Goal: Transaction & Acquisition: Purchase product/service

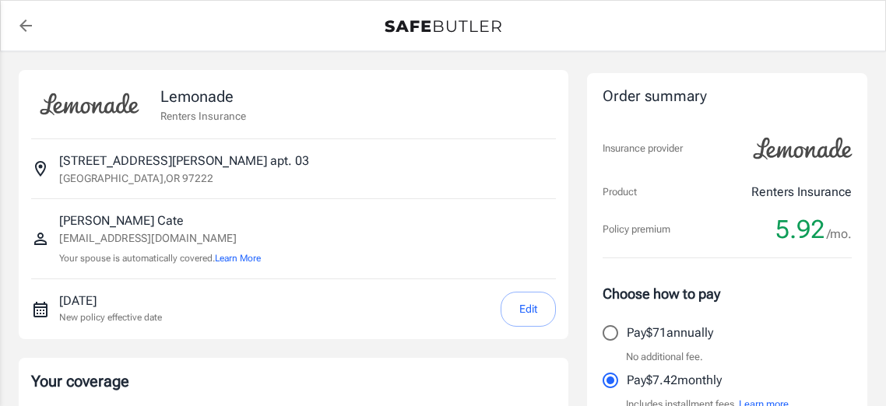
select select "15000"
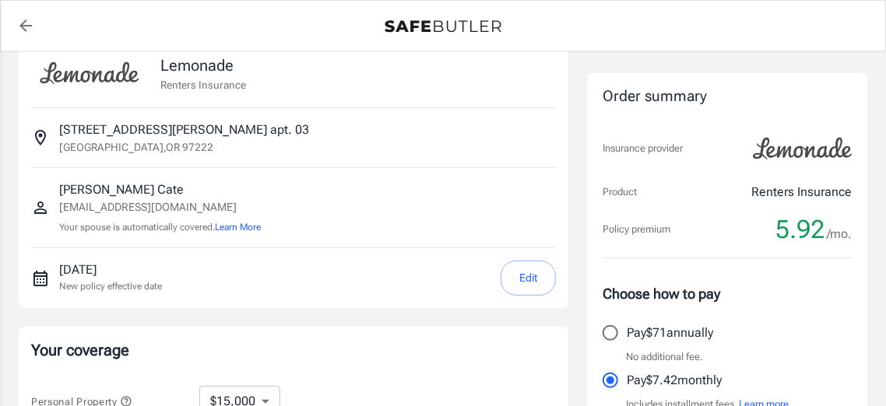
scroll to position [62, 0]
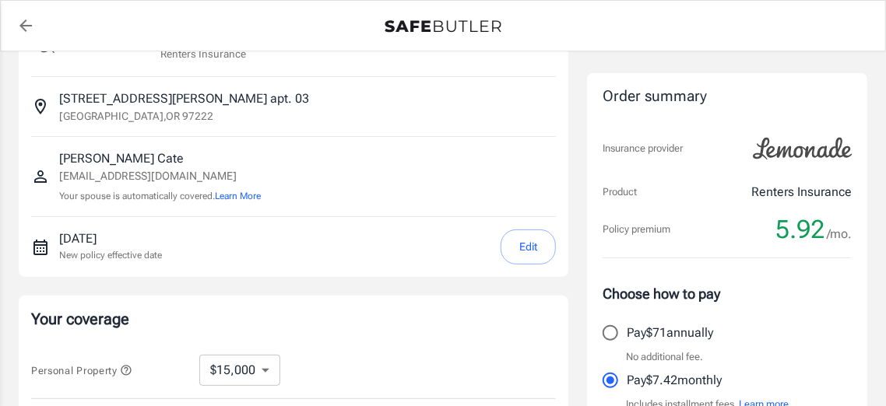
click at [833, 304] on div "Choose how to pay Pay $71 annually No additional fee. Pay $7.42 monthly Include…" at bounding box center [727, 348] width 249 height 130
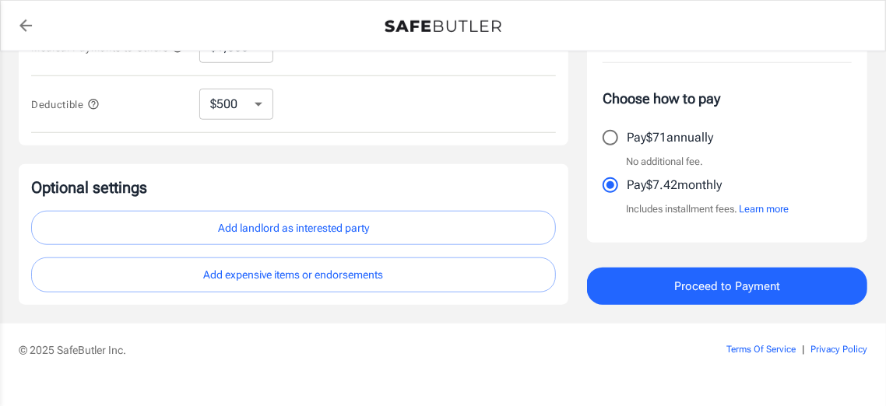
scroll to position [578, 0]
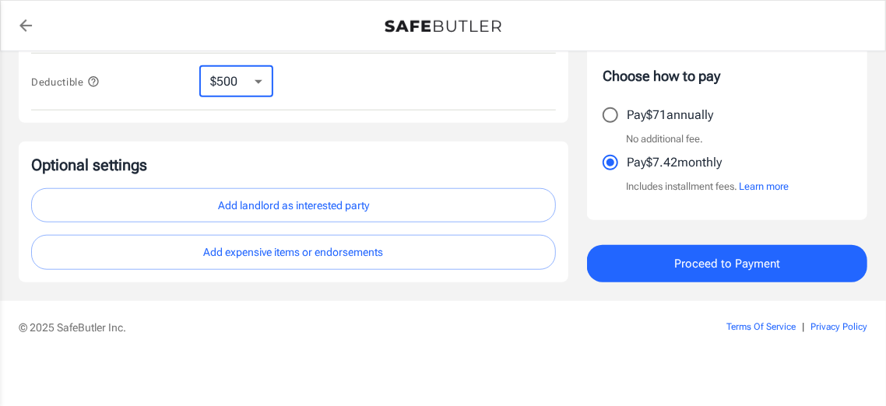
click at [258, 79] on select "$250 $500 $1,000 $2,500" at bounding box center [236, 81] width 74 height 31
select select "250"
click at [729, 258] on span "Proceed to Payment" at bounding box center [727, 264] width 106 height 20
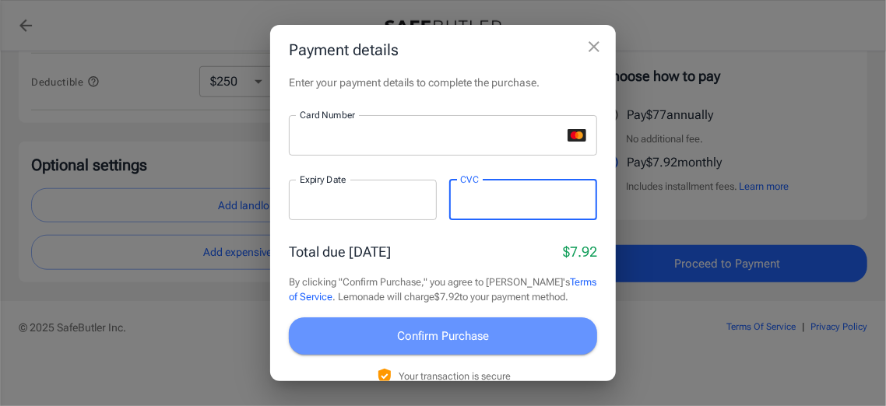
click at [468, 331] on span "Confirm Purchase" at bounding box center [443, 336] width 92 height 20
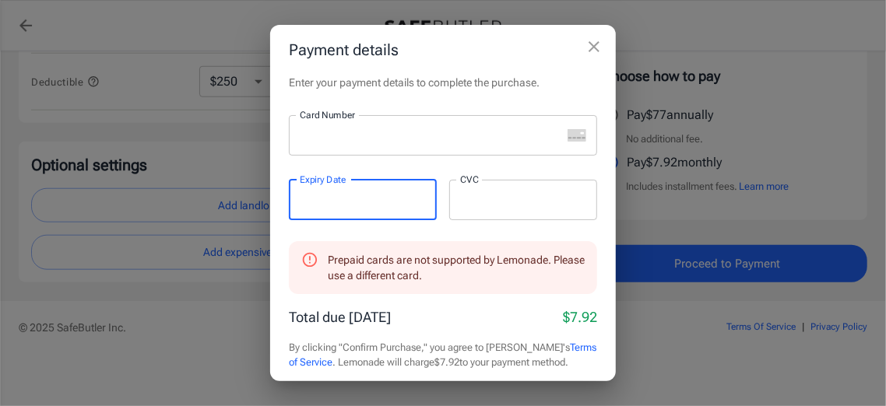
click at [596, 47] on icon "close" at bounding box center [594, 46] width 19 height 19
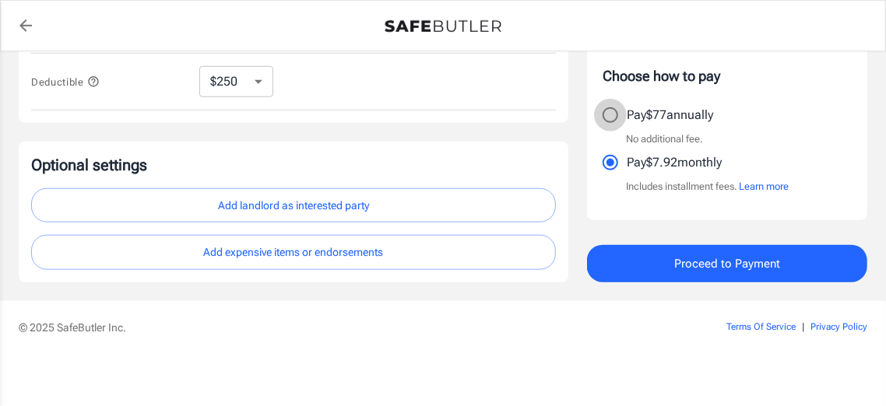
click at [607, 111] on input "Pay $77 annually" at bounding box center [610, 115] width 33 height 33
radio input "true"
